Goal: Task Accomplishment & Management: Use online tool/utility

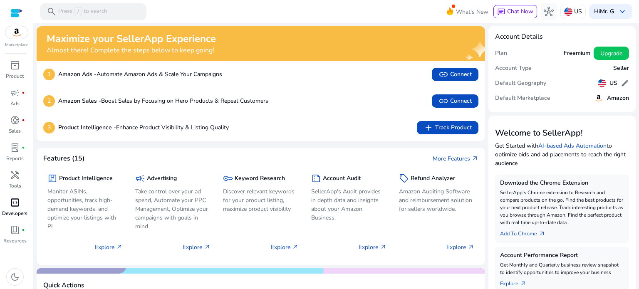
click at [11, 209] on link "code_blocks Developers" at bounding box center [15, 209] width 30 height 27
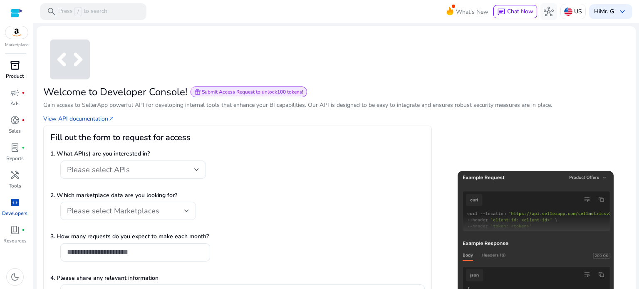
click at [17, 72] on p "Product" at bounding box center [15, 75] width 18 height 7
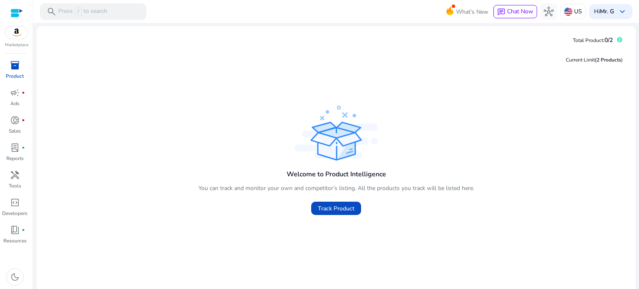
drag, startPoint x: 328, startPoint y: 208, endPoint x: 418, endPoint y: 208, distance: 89.9
click at [327, 208] on span "Track Product" at bounding box center [336, 208] width 37 height 9
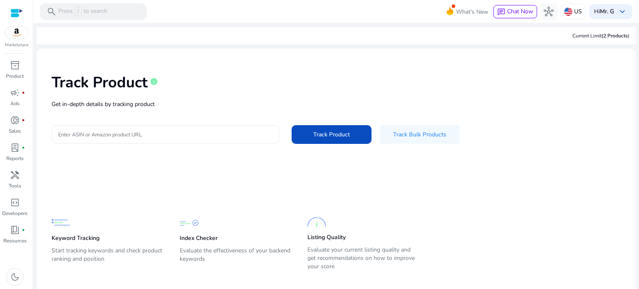
click at [159, 131] on input "Enter ASIN or Amazon product URL" at bounding box center [165, 134] width 214 height 9
